Goal: Navigation & Orientation: Find specific page/section

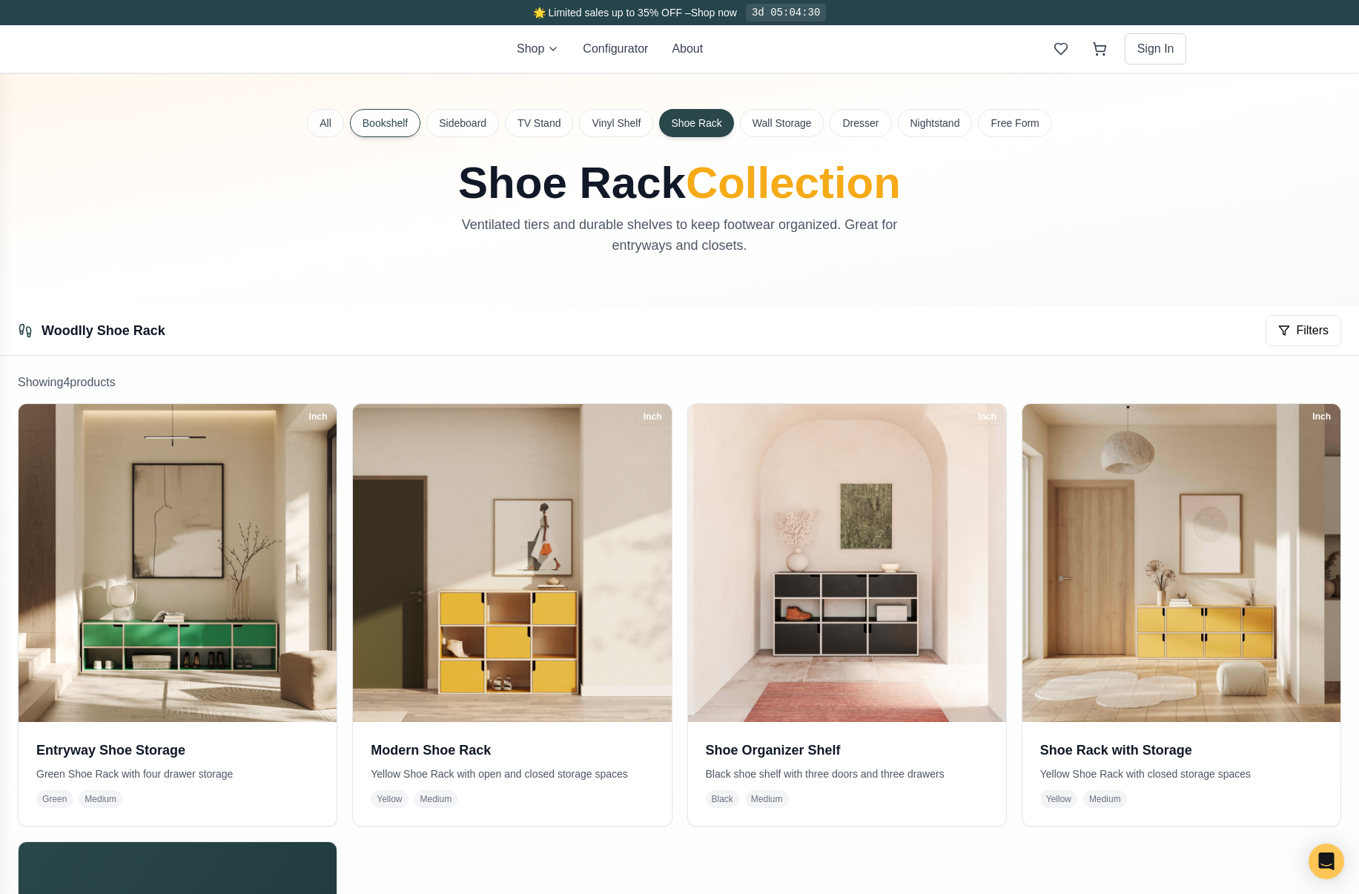
click at [389, 124] on button "Bookshelf" at bounding box center [385, 123] width 70 height 28
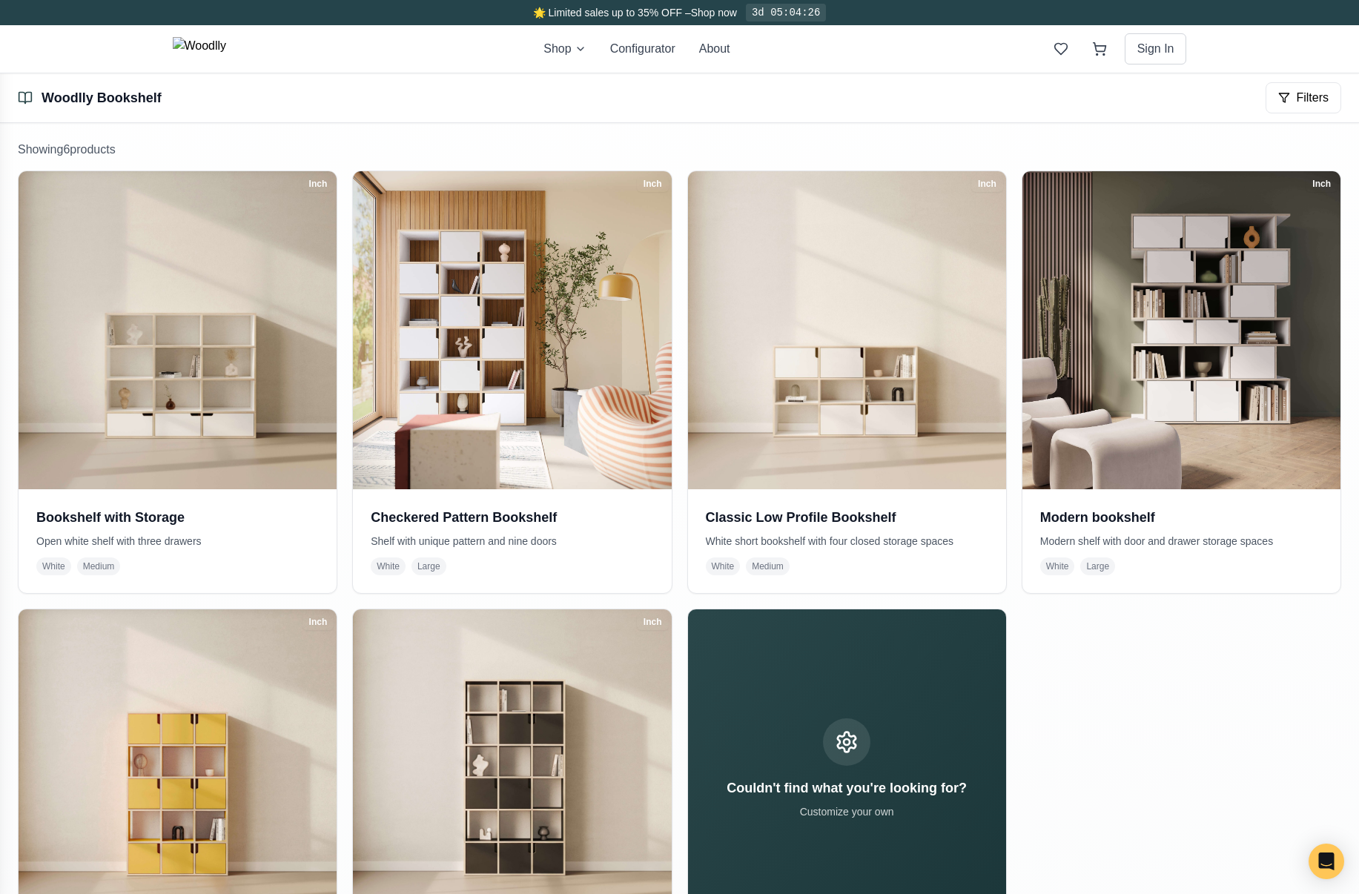
scroll to position [222, 0]
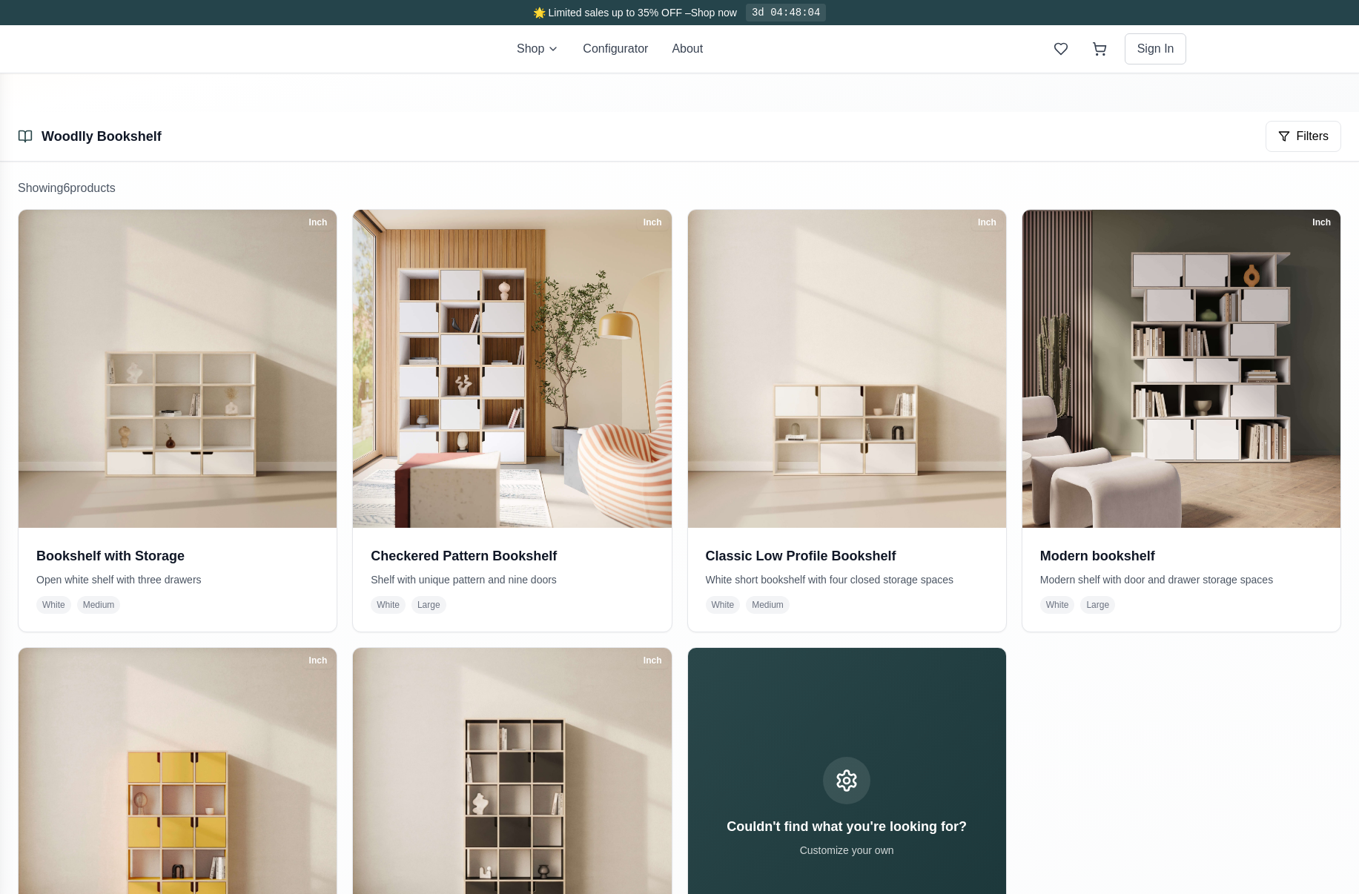
scroll to position [222, 0]
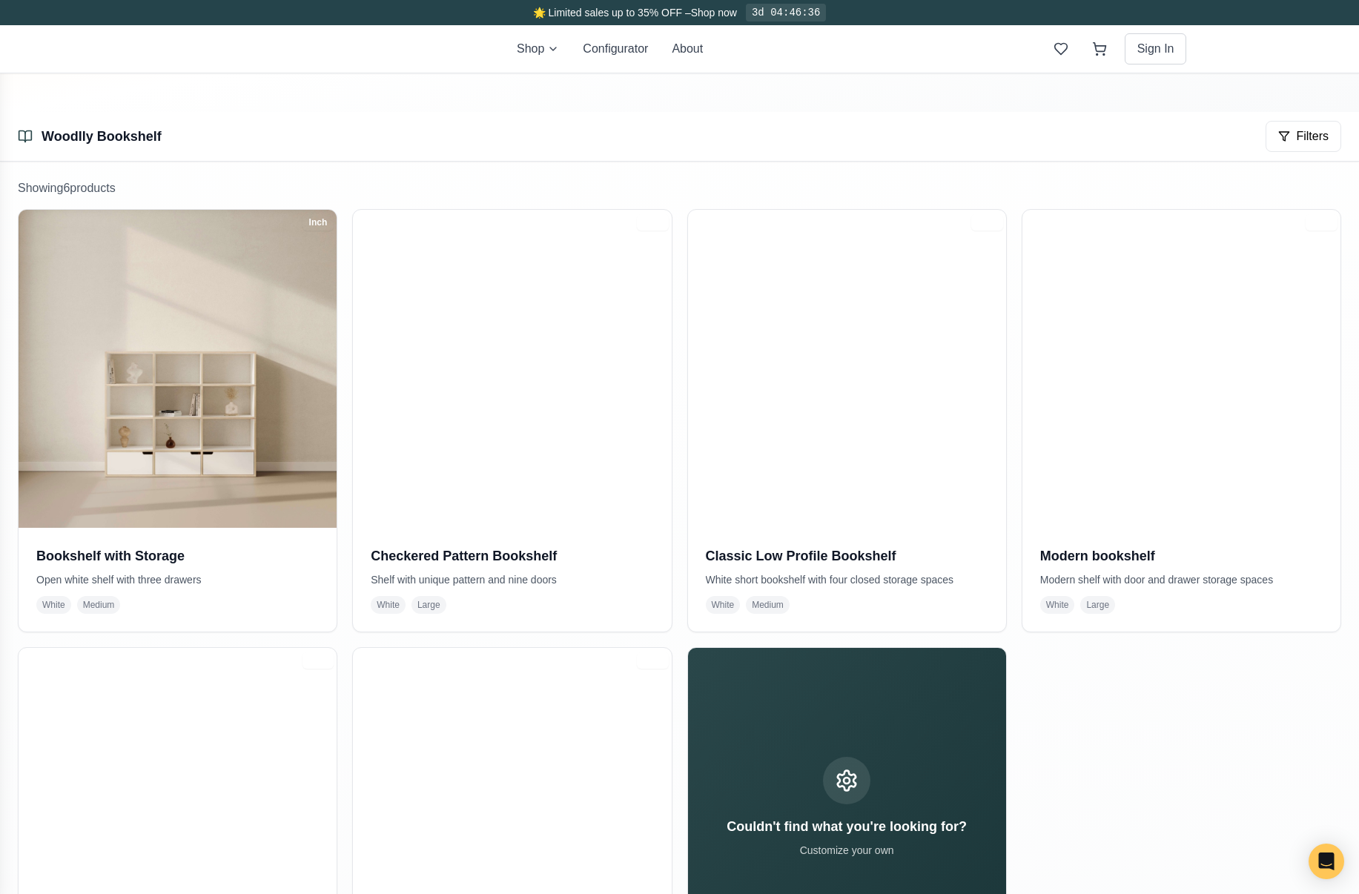
scroll to position [222, 0]
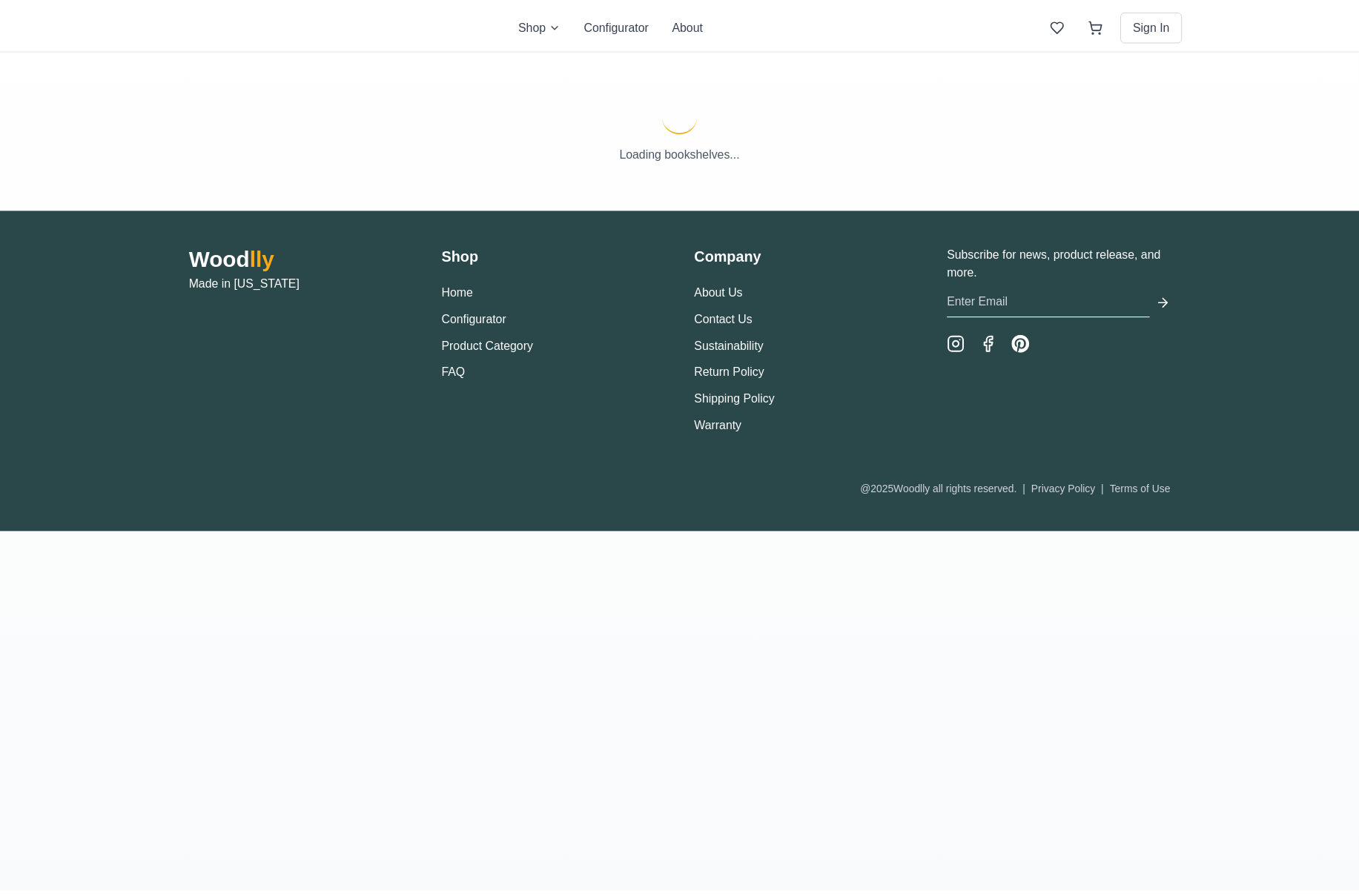
scroll to position [194, 0]
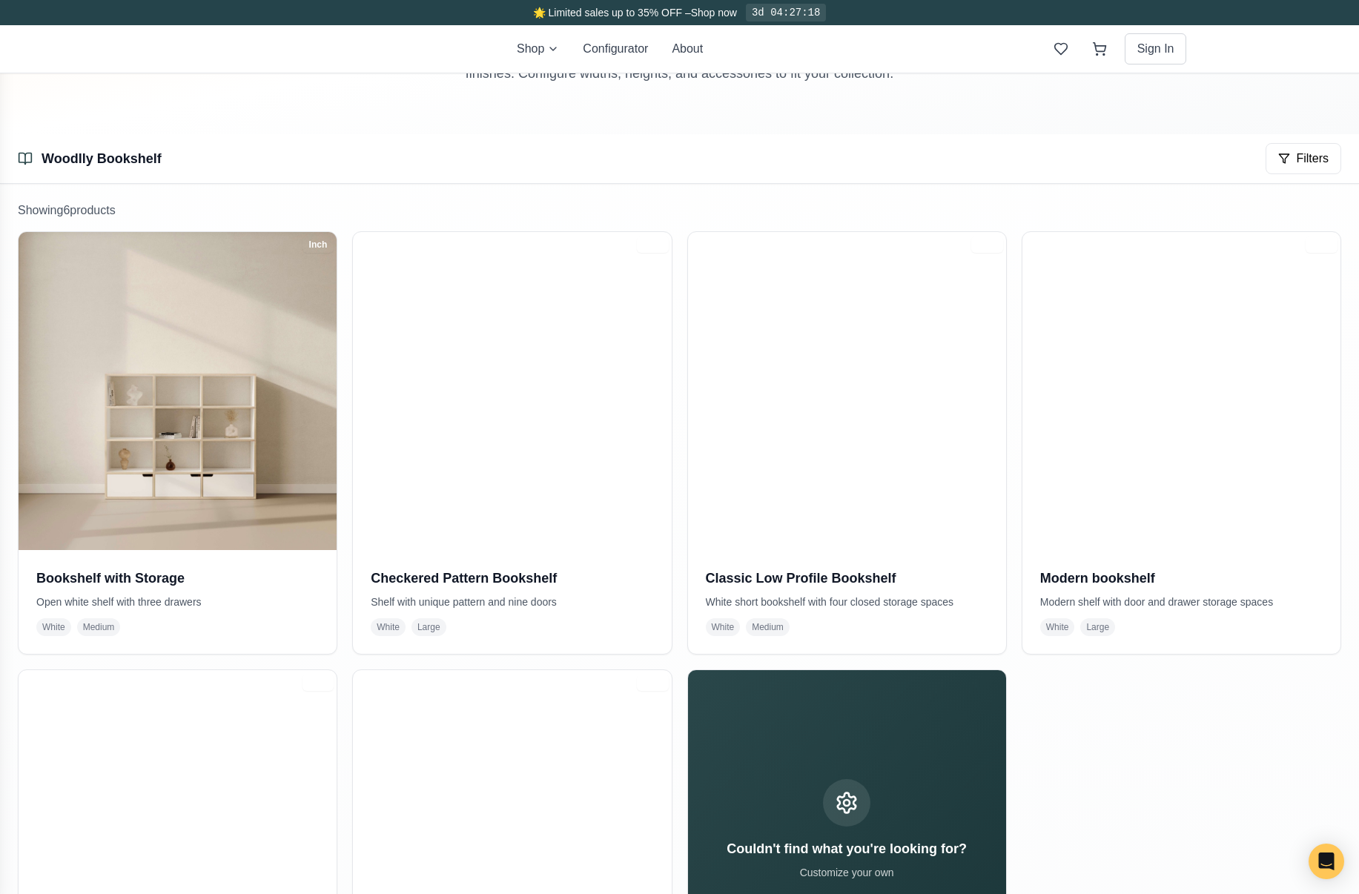
scroll to position [194, 0]
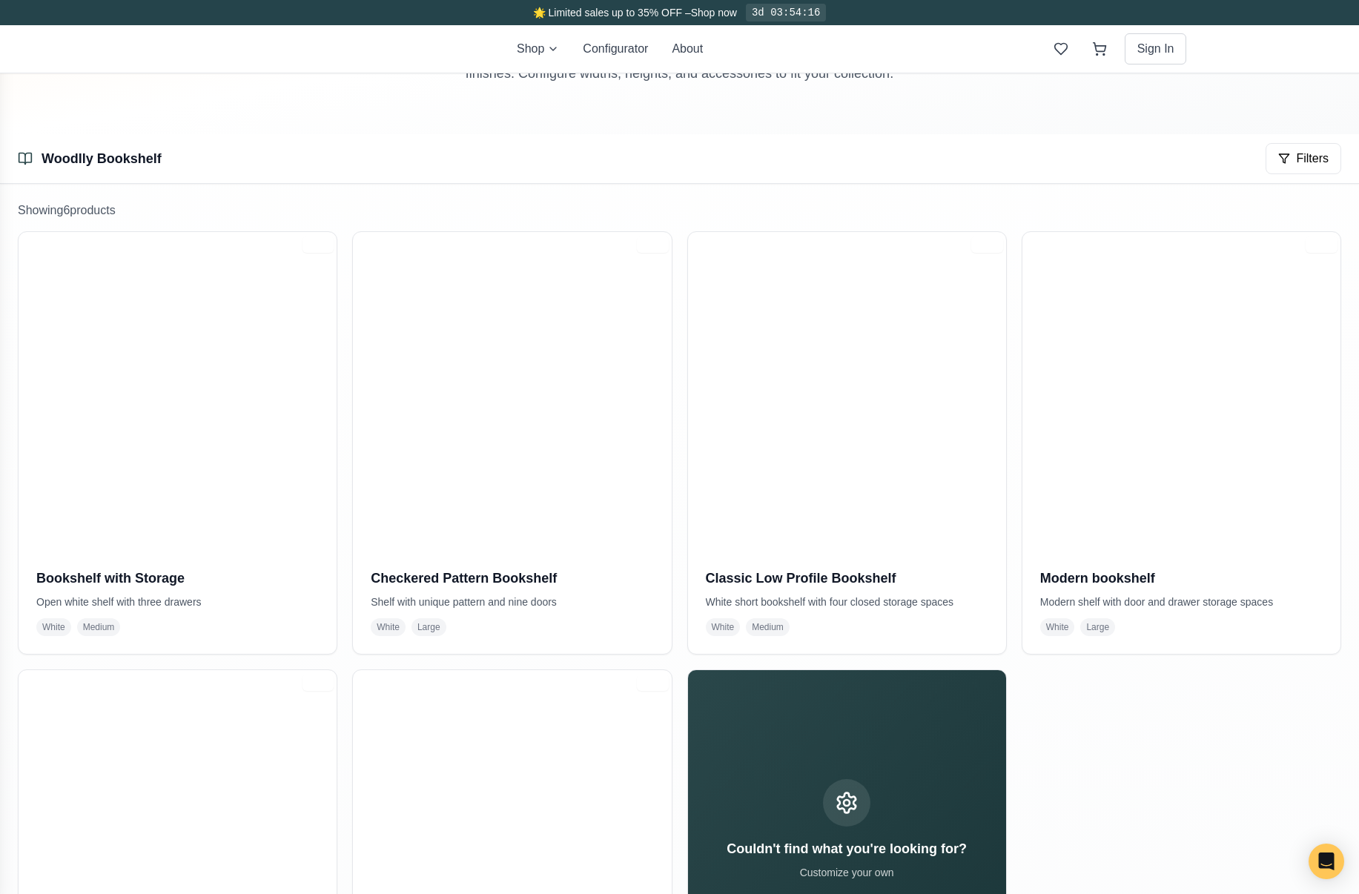
scroll to position [194, 0]
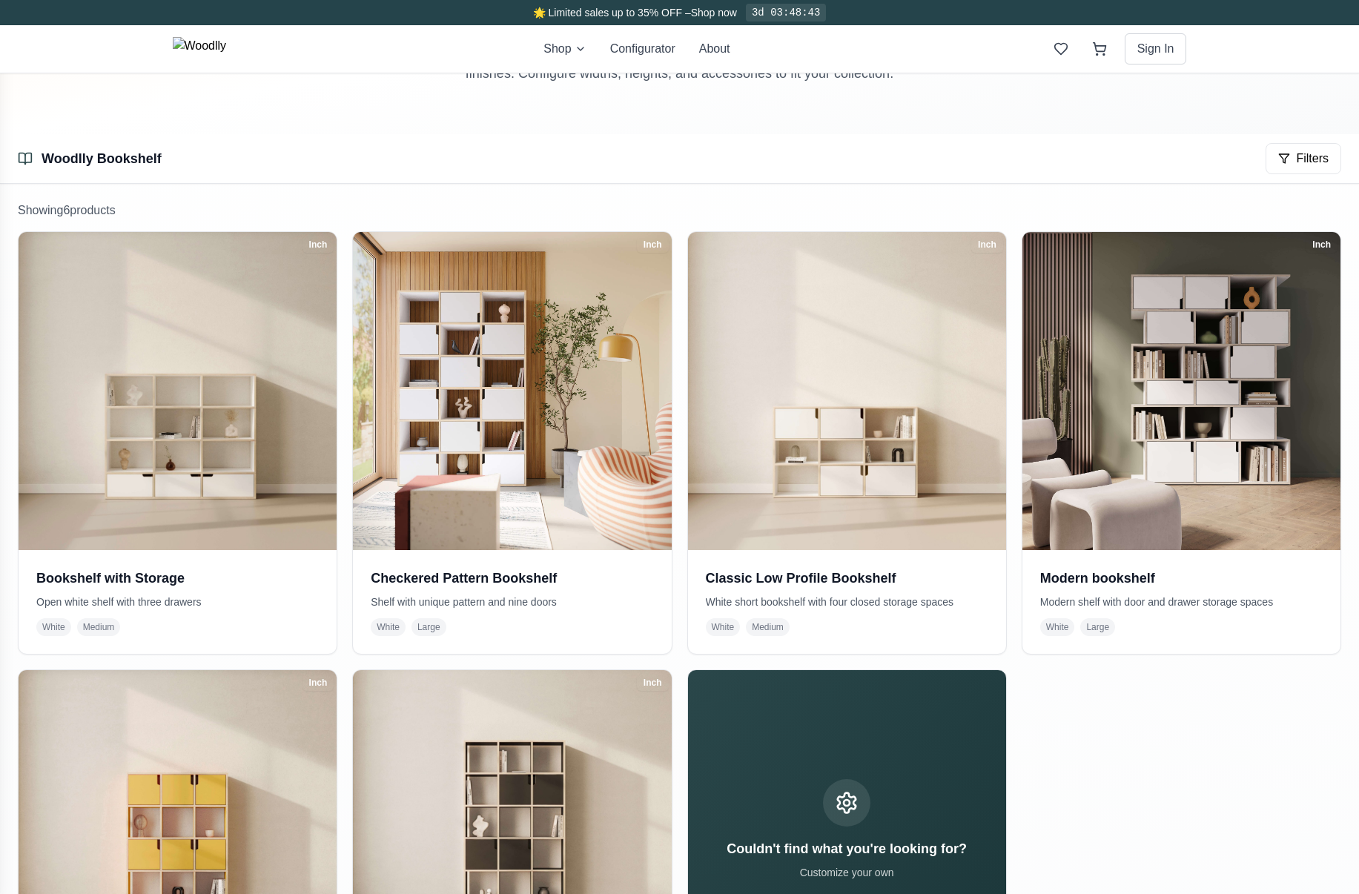
scroll to position [194, 0]
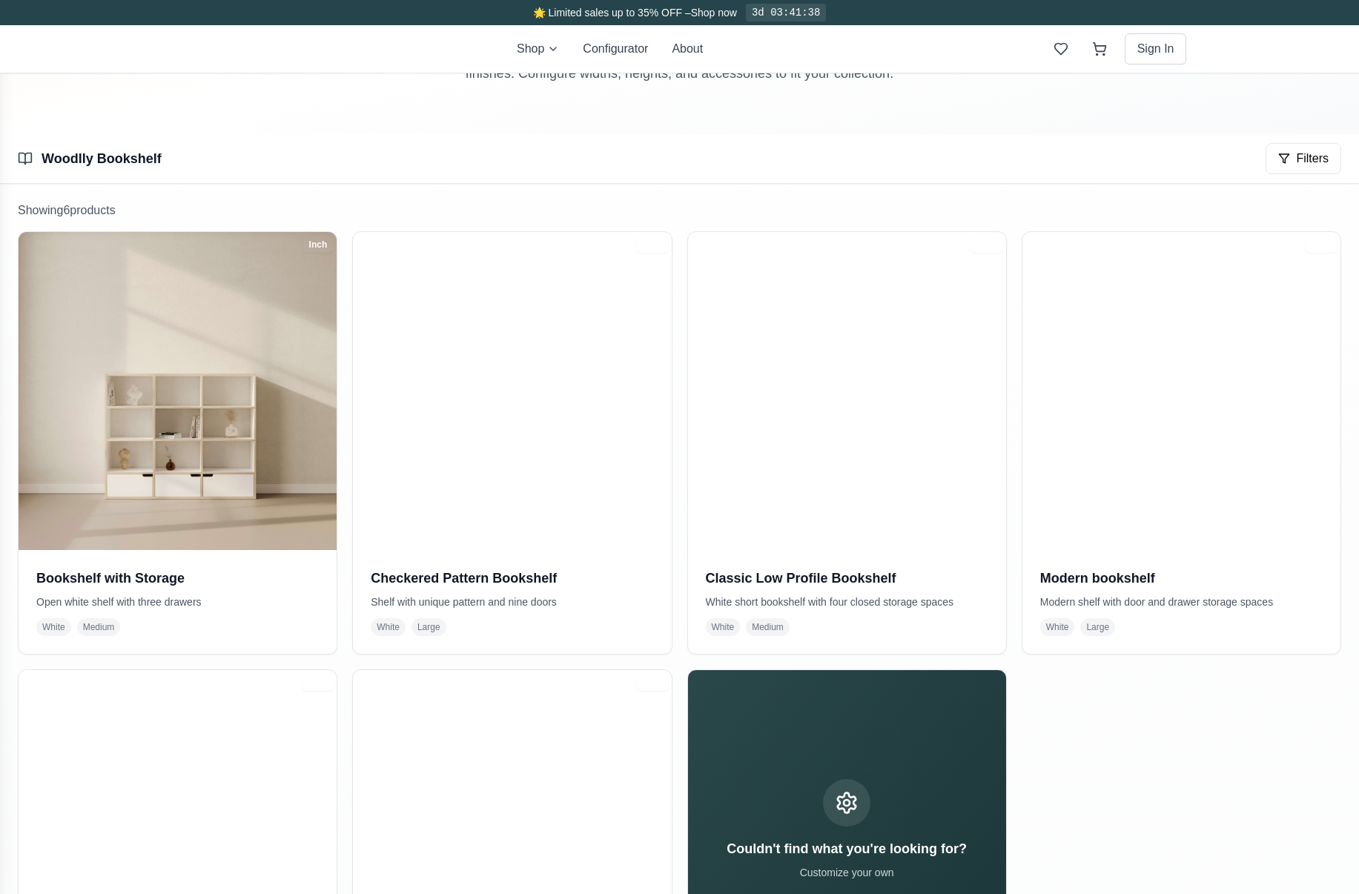
scroll to position [194, 0]
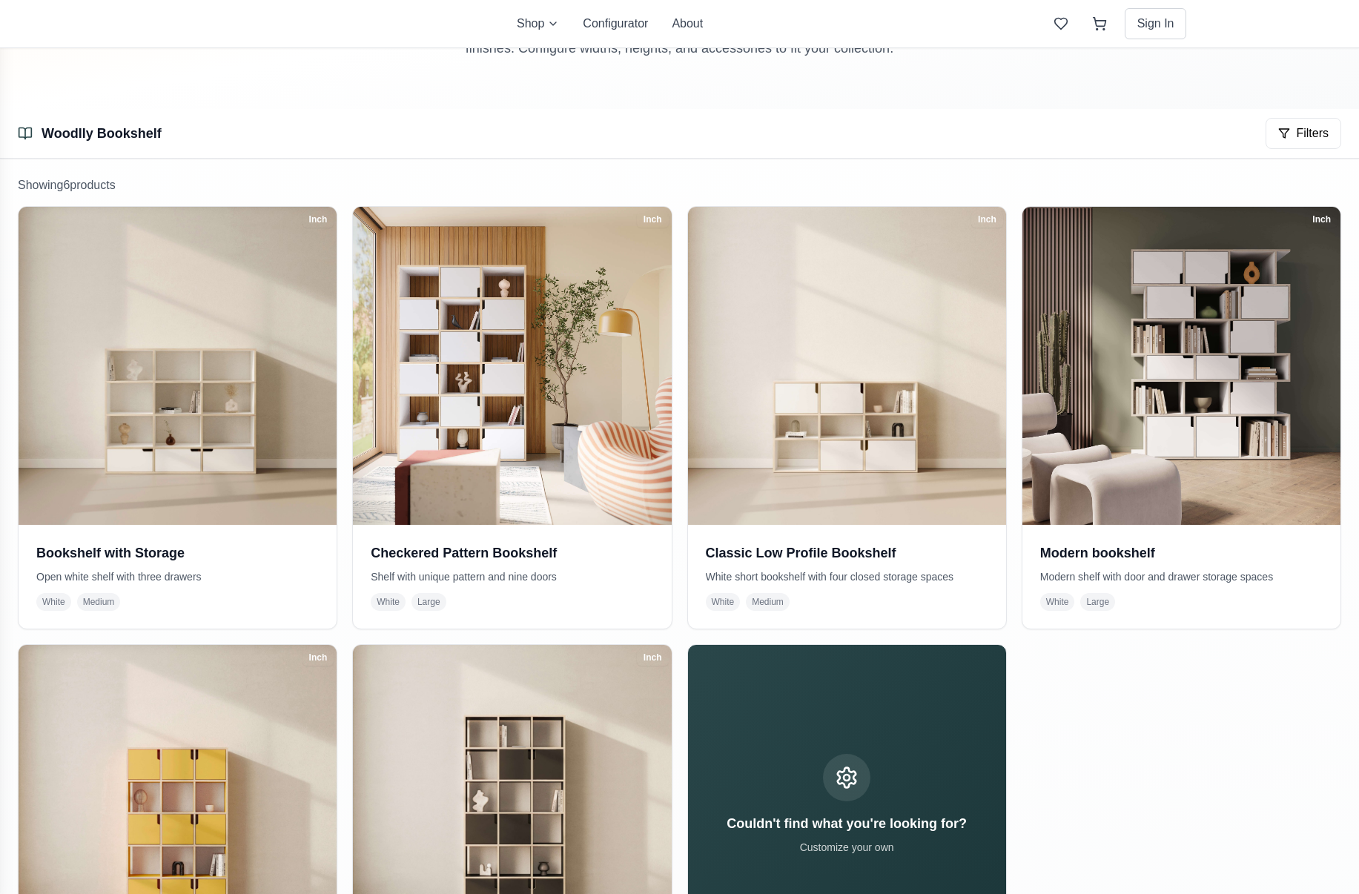
scroll to position [194, 0]
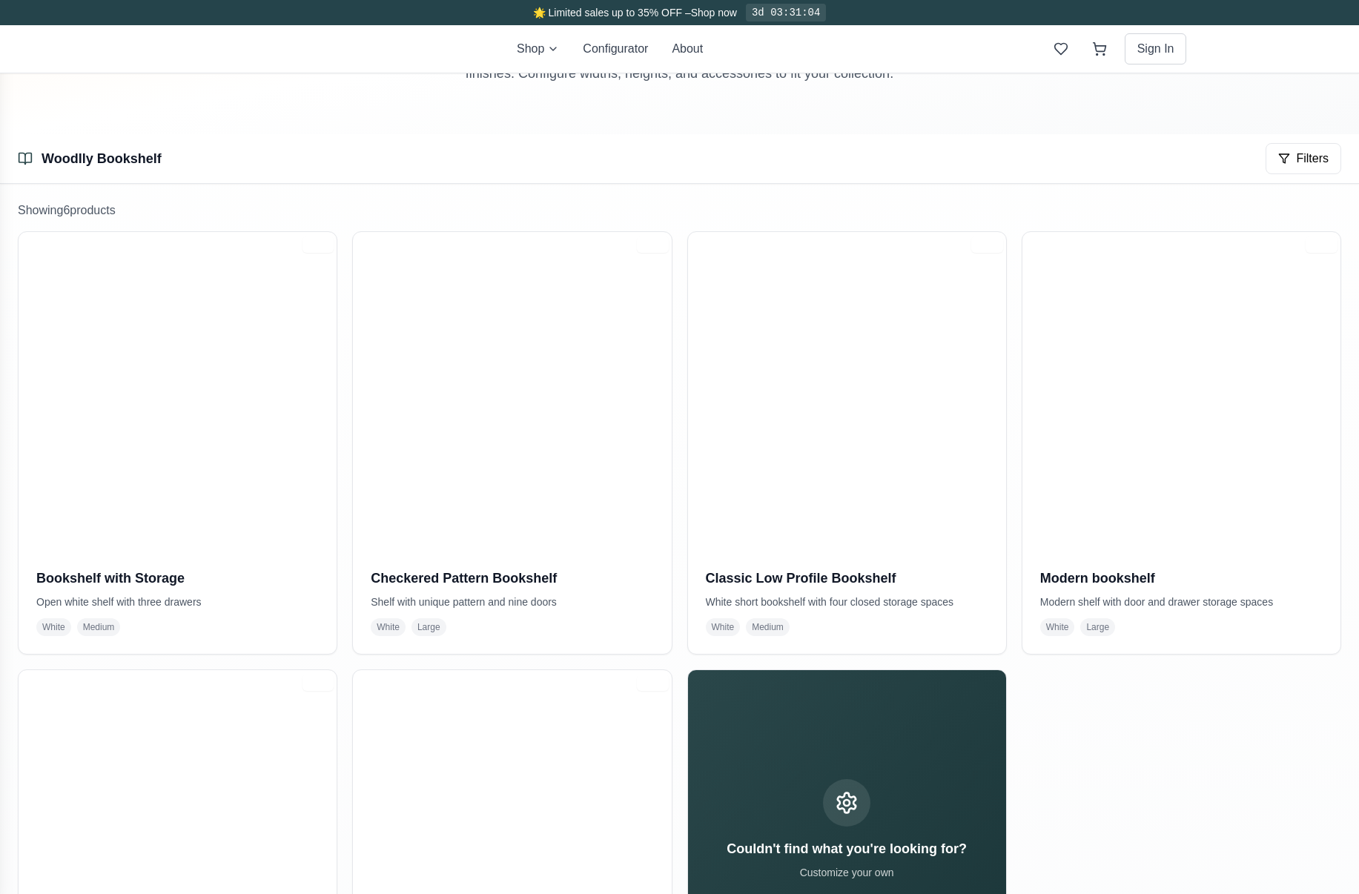
scroll to position [194, 0]
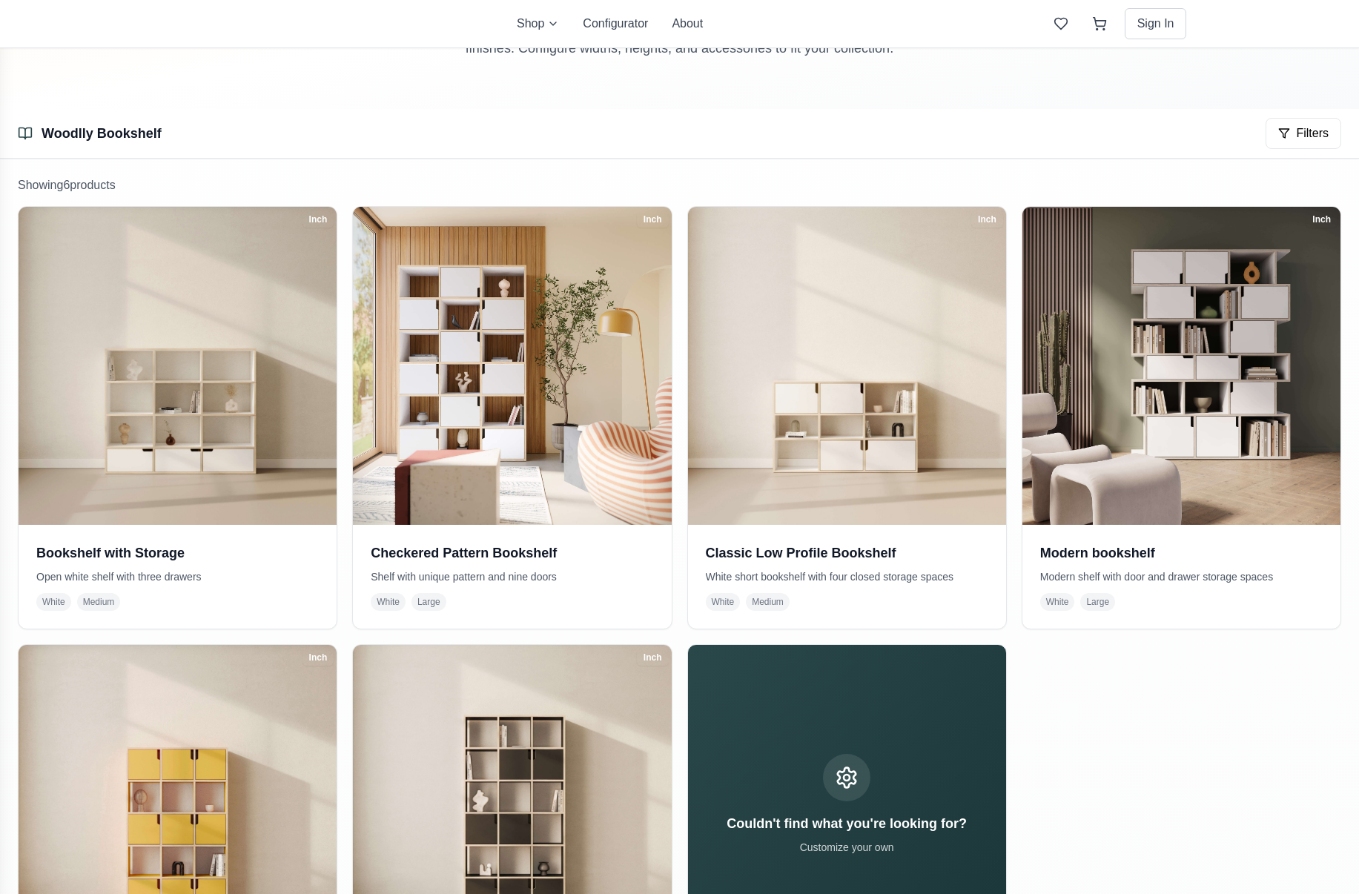
scroll to position [194, 0]
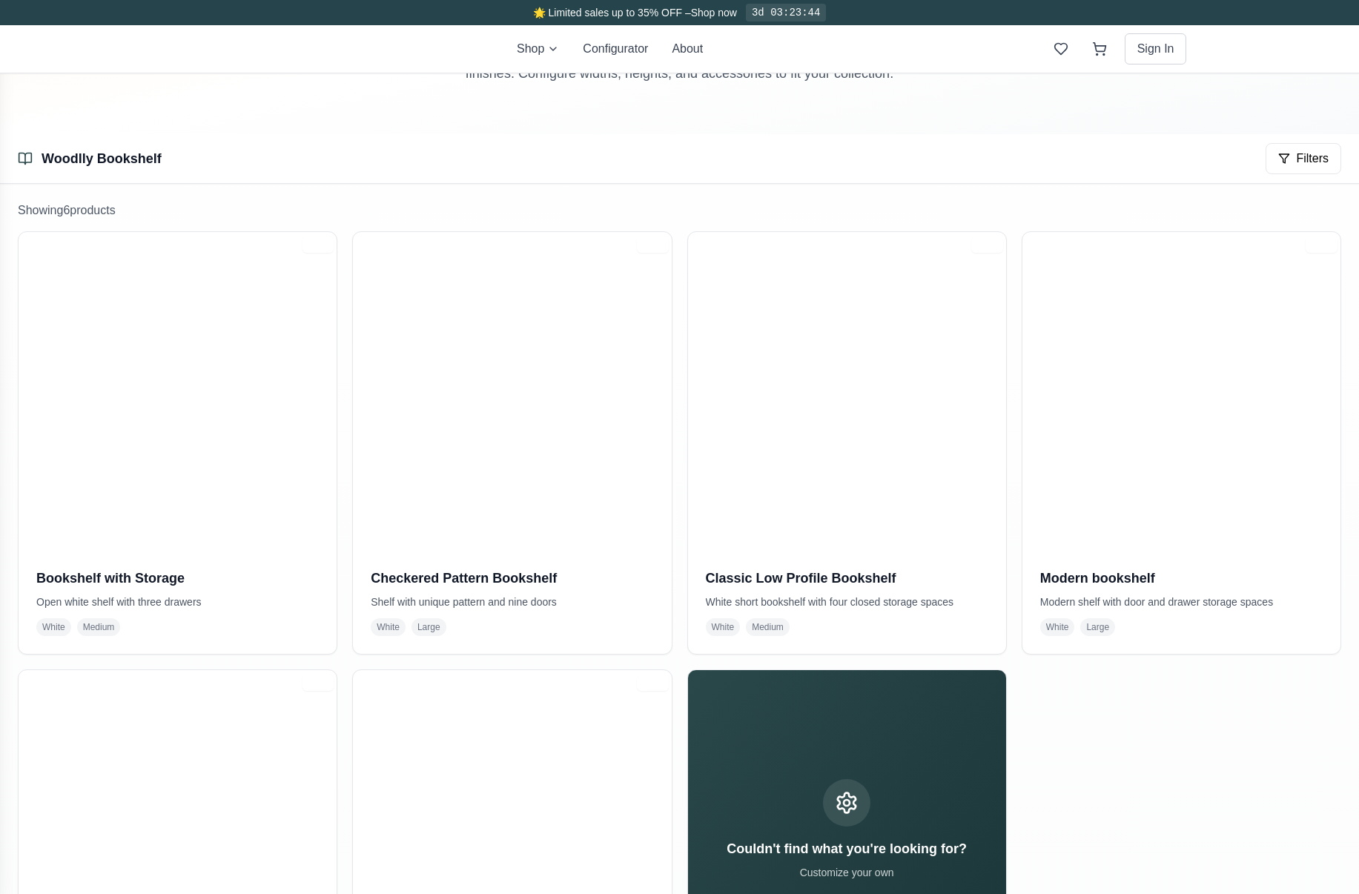
scroll to position [194, 0]
